Goal: Task Accomplishment & Management: Use online tool/utility

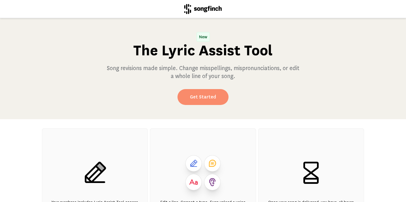
click at [203, 97] on link "Get Started" at bounding box center [203, 97] width 51 height 16
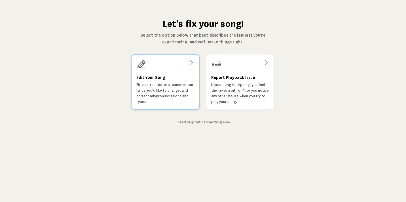
click at [192, 61] on icon at bounding box center [191, 62] width 7 height 7
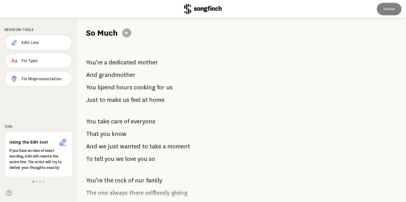
click at [216, 10] on icon at bounding box center [203, 9] width 38 height 10
click at [210, 10] on icon at bounding box center [202, 9] width 37 height 10
